Goal: Task Accomplishment & Management: Use online tool/utility

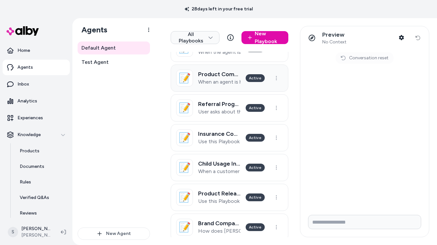
scroll to position [247, 0]
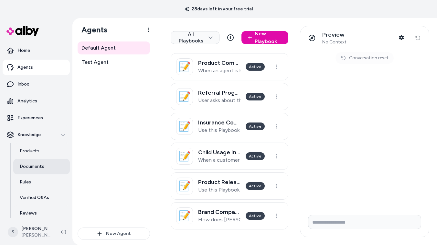
click at [35, 166] on p "Documents" at bounding box center [32, 166] width 25 height 6
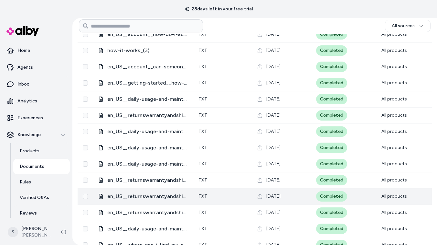
scroll to position [800, 0]
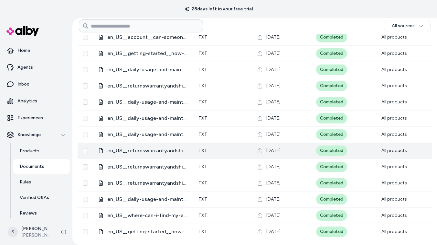
click at [171, 148] on span "en_US__returnswarrantyandshipping__how-do-i-return-my-device" at bounding box center [147, 151] width 81 height 8
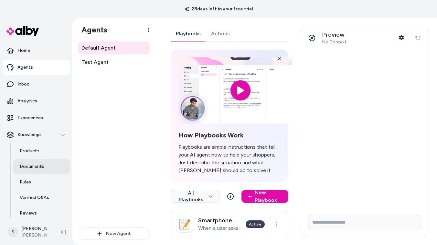
click at [34, 166] on p "Documents" at bounding box center [32, 166] width 25 height 6
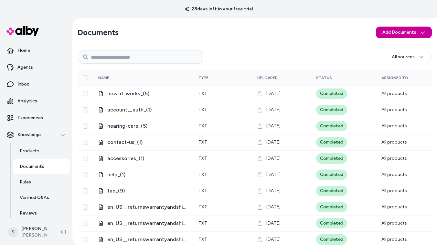
click at [398, 32] on html "28 days left in your free trial Home Agents Inbox Analytics Experiences Knowled…" at bounding box center [218, 122] width 437 height 245
click at [397, 47] on span "Upload Files" at bounding box center [404, 46] width 25 height 6
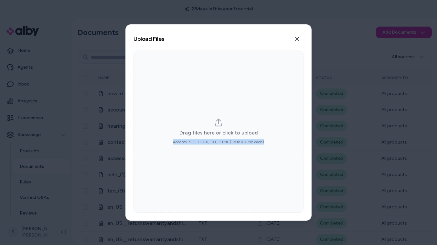
drag, startPoint x: 173, startPoint y: 141, endPoint x: 266, endPoint y: 143, distance: 92.9
click at [266, 143] on div "Drag files here or click to upload Accepts PDF, DOCX, TXT, HTML (up to 100 MB e…" at bounding box center [219, 131] width 170 height 162
copy span "Accepts PDF, DOCX, TXT, HTML (up to 100 MB each)"
click at [297, 37] on icon "button" at bounding box center [297, 38] width 5 height 5
